Goal: Check status

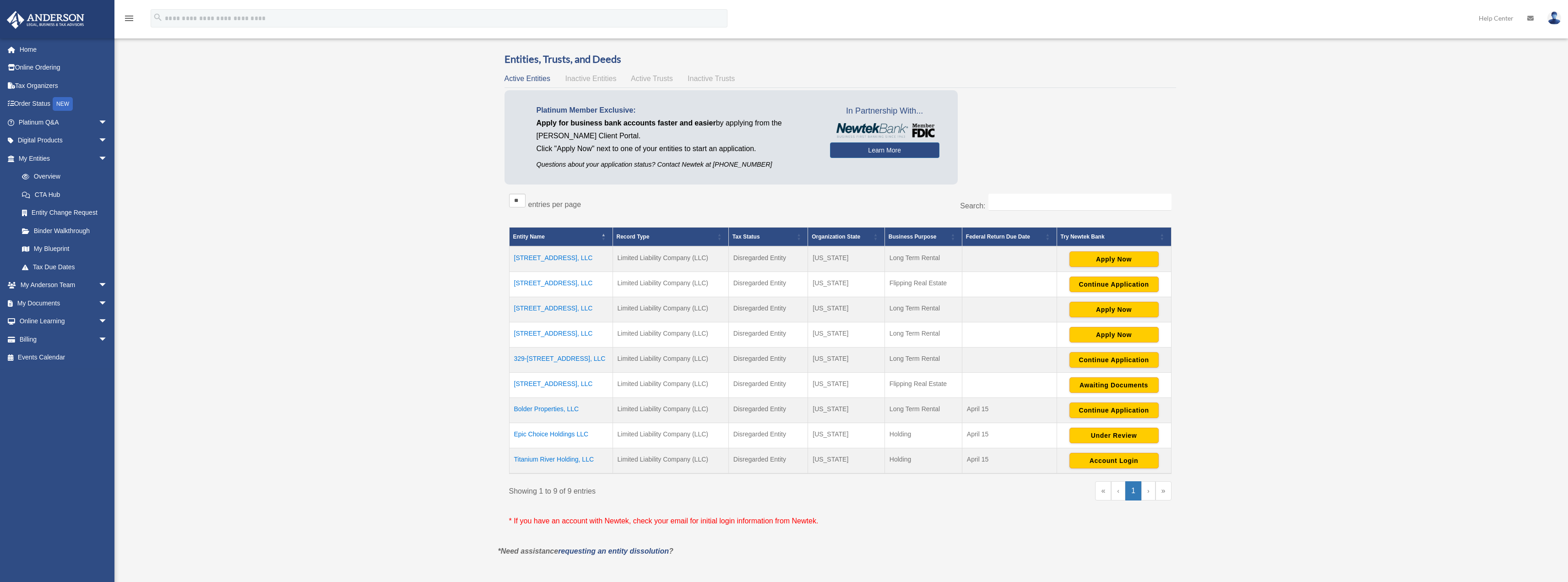
scroll to position [91, 0]
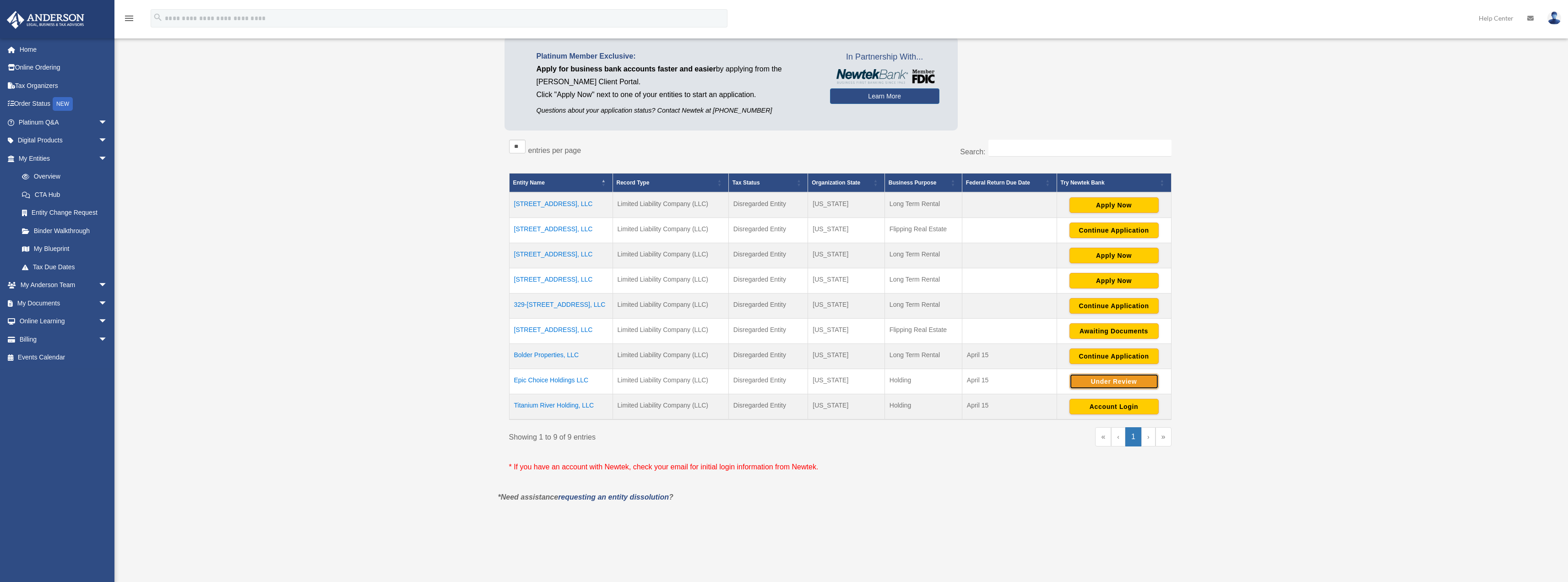
click at [1106, 385] on button "Under Review" at bounding box center [1113, 382] width 89 height 16
click at [1094, 356] on button "Continue Application" at bounding box center [1113, 356] width 89 height 16
click at [1109, 331] on button "Awaiting Documents" at bounding box center [1113, 331] width 89 height 16
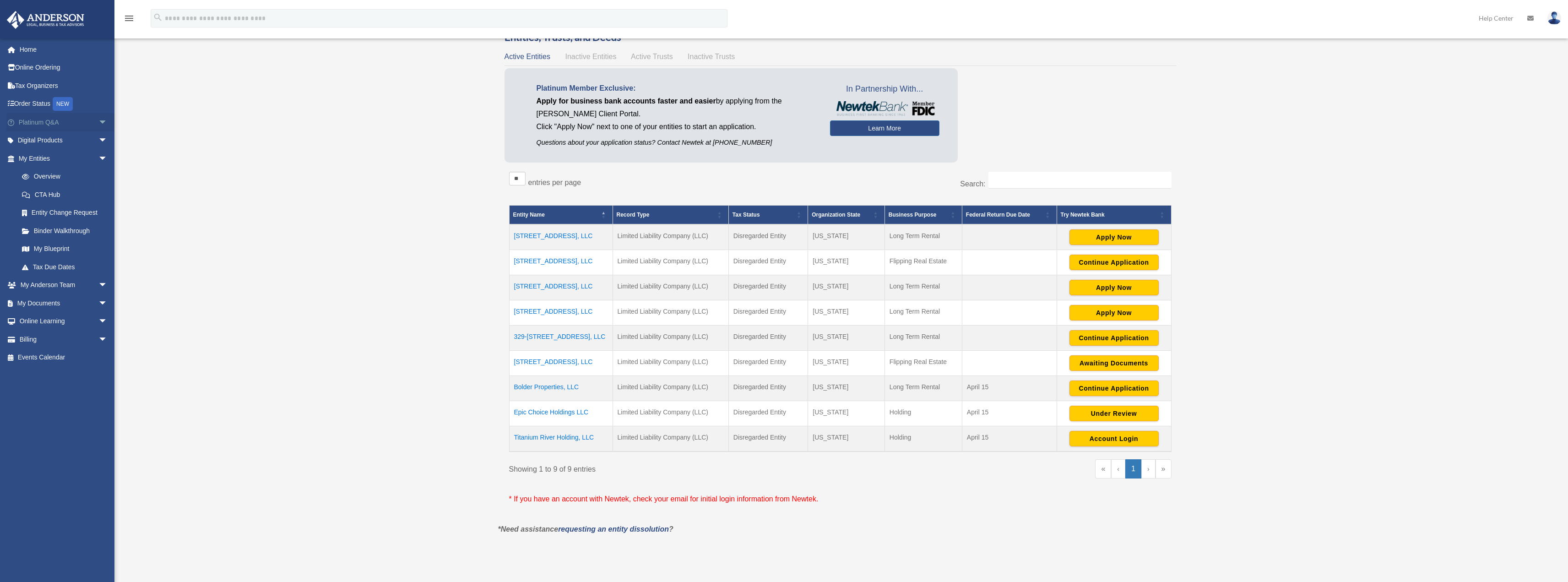
scroll to position [46, 0]
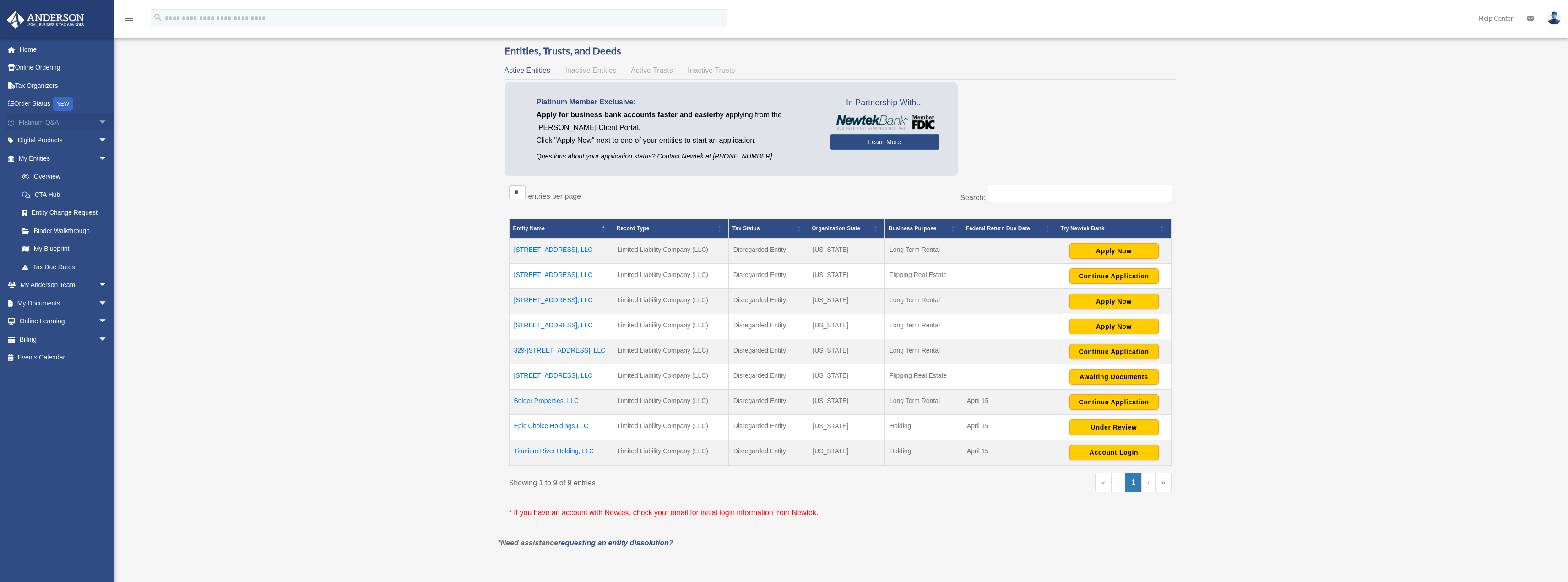
click at [38, 122] on link "Platinum Q&A arrow_drop_down" at bounding box center [64, 122] width 115 height 19
